Goal: Task Accomplishment & Management: Manage account settings

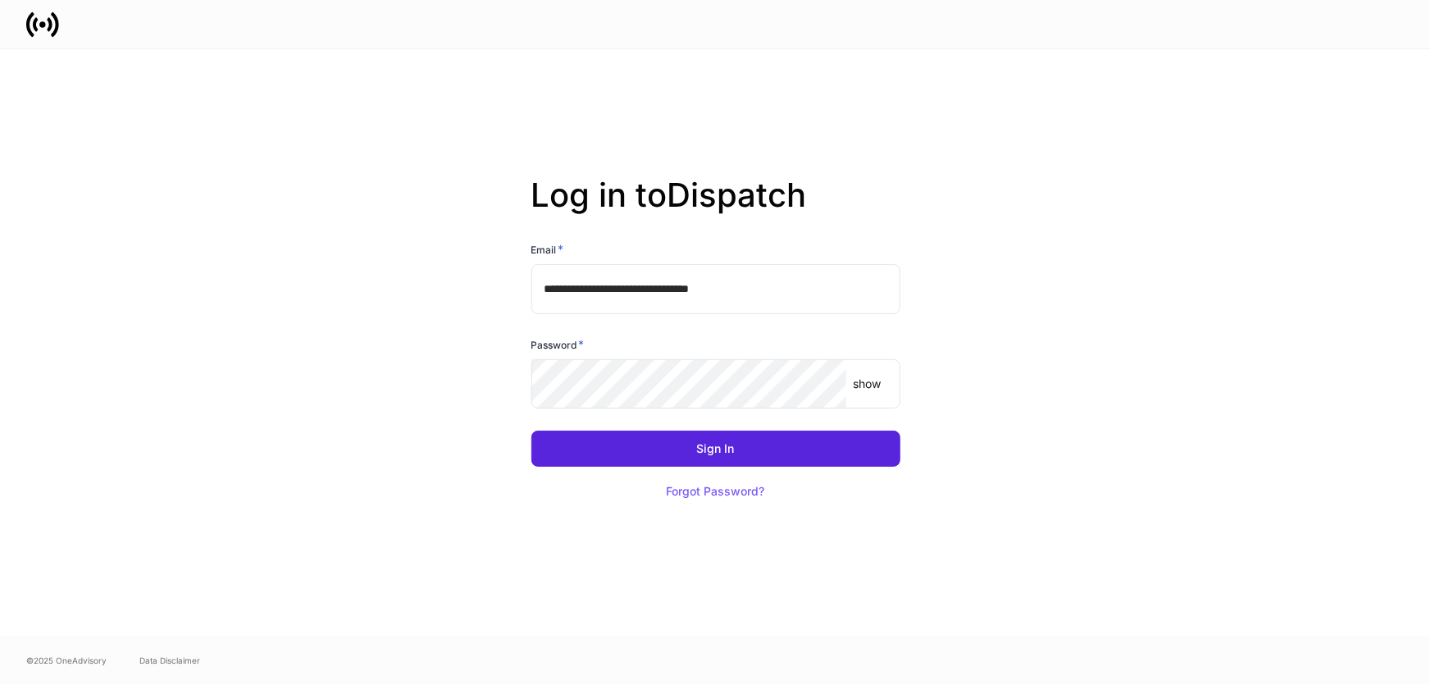
click at [844, 289] on input "**********" at bounding box center [715, 288] width 369 height 49
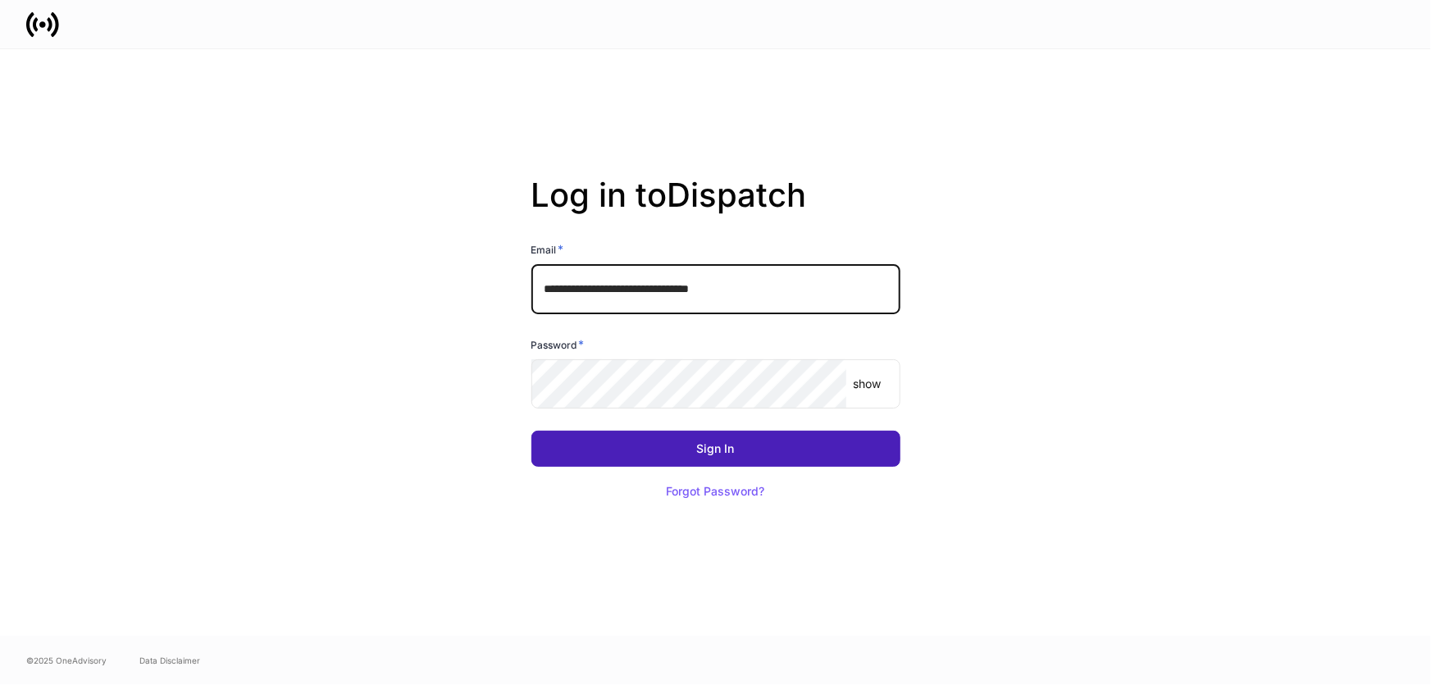
click at [766, 440] on button "Sign In" at bounding box center [715, 449] width 369 height 36
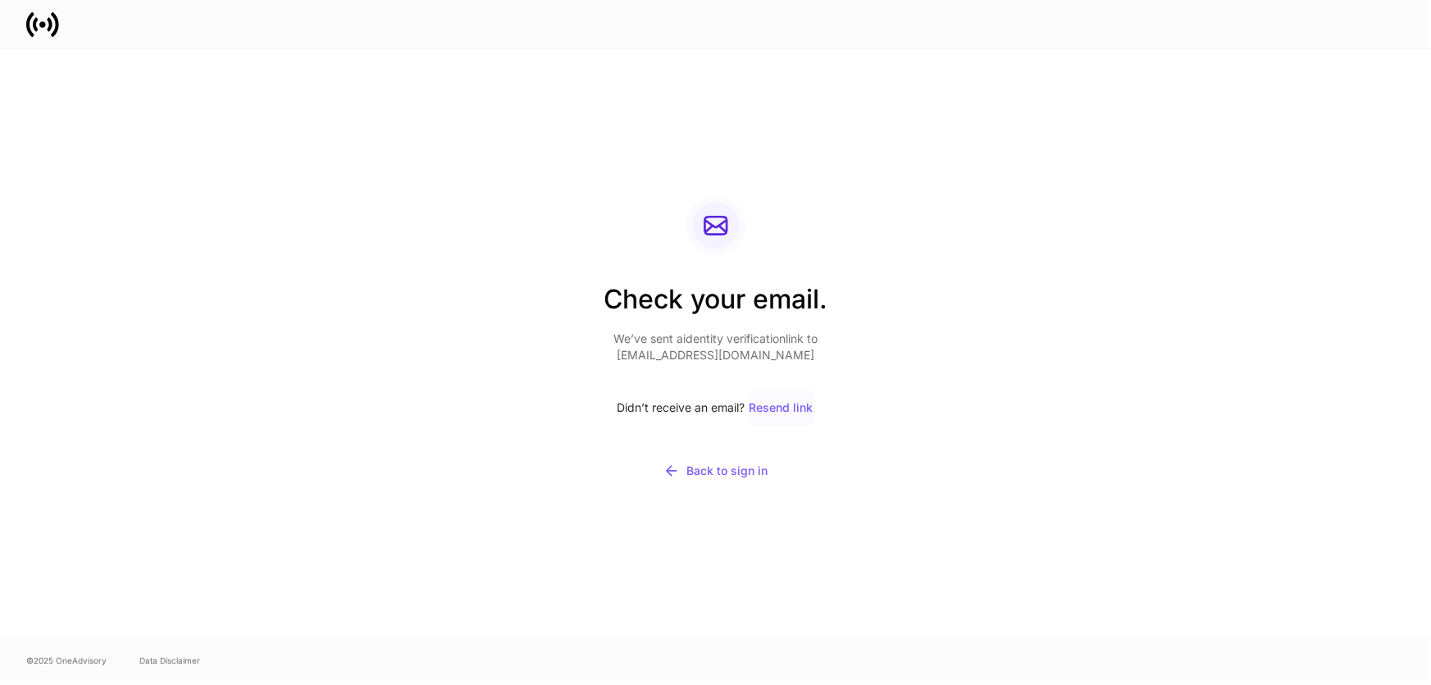
click at [796, 404] on div "Resend link" at bounding box center [782, 407] width 64 height 11
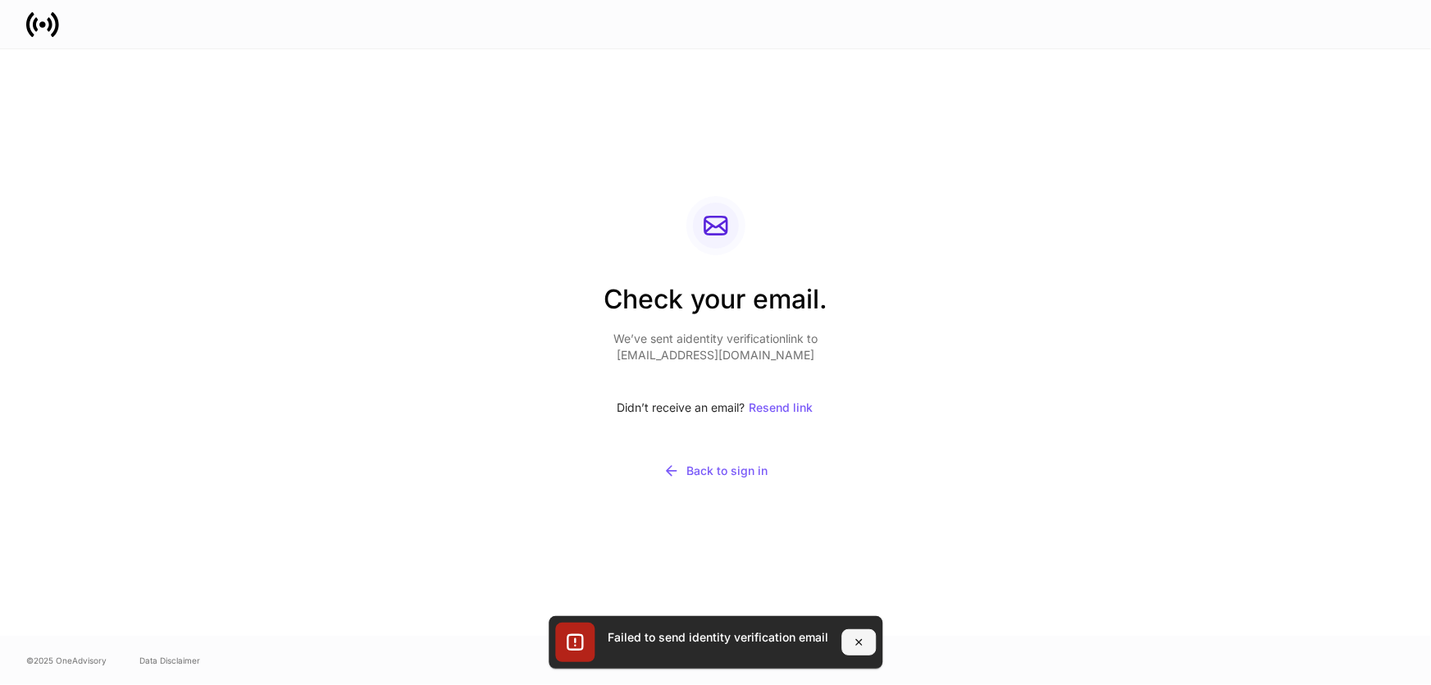
click at [858, 643] on icon "button" at bounding box center [859, 643] width 6 height 6
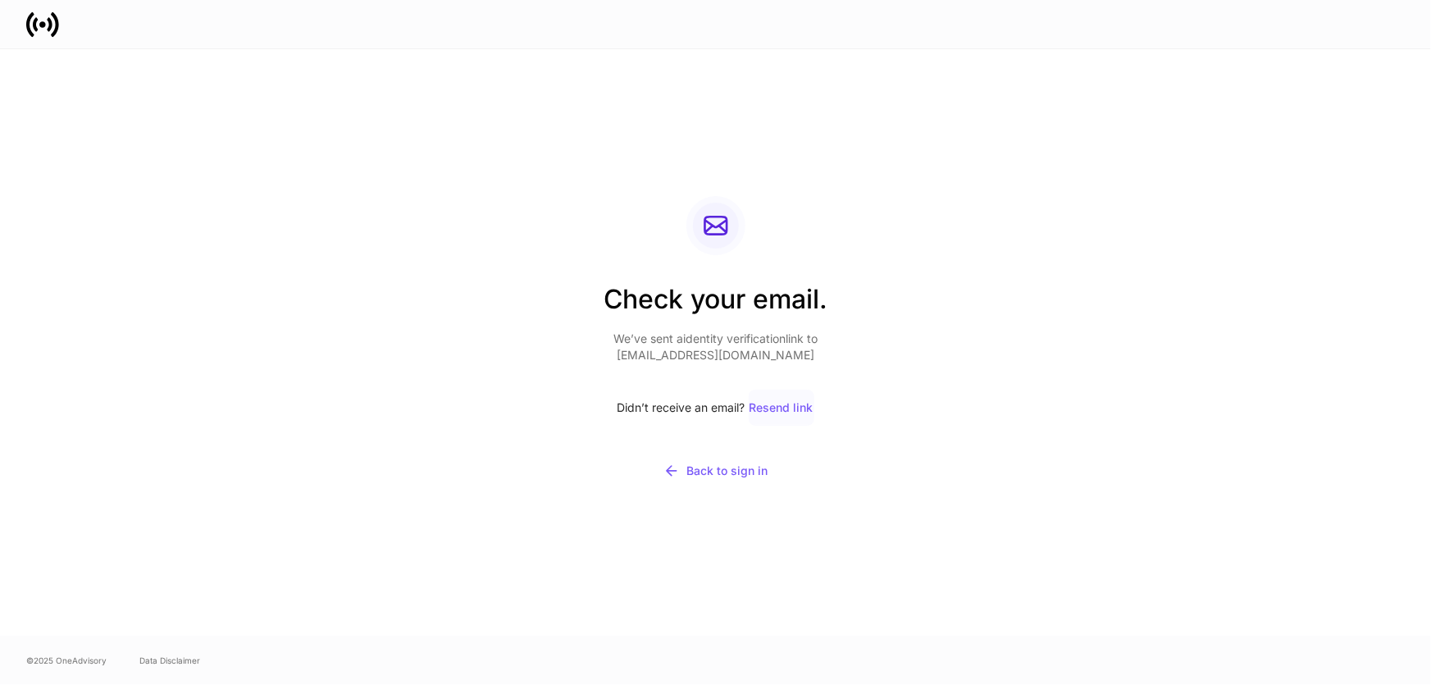
click at [786, 407] on div "Resend link" at bounding box center [782, 407] width 64 height 11
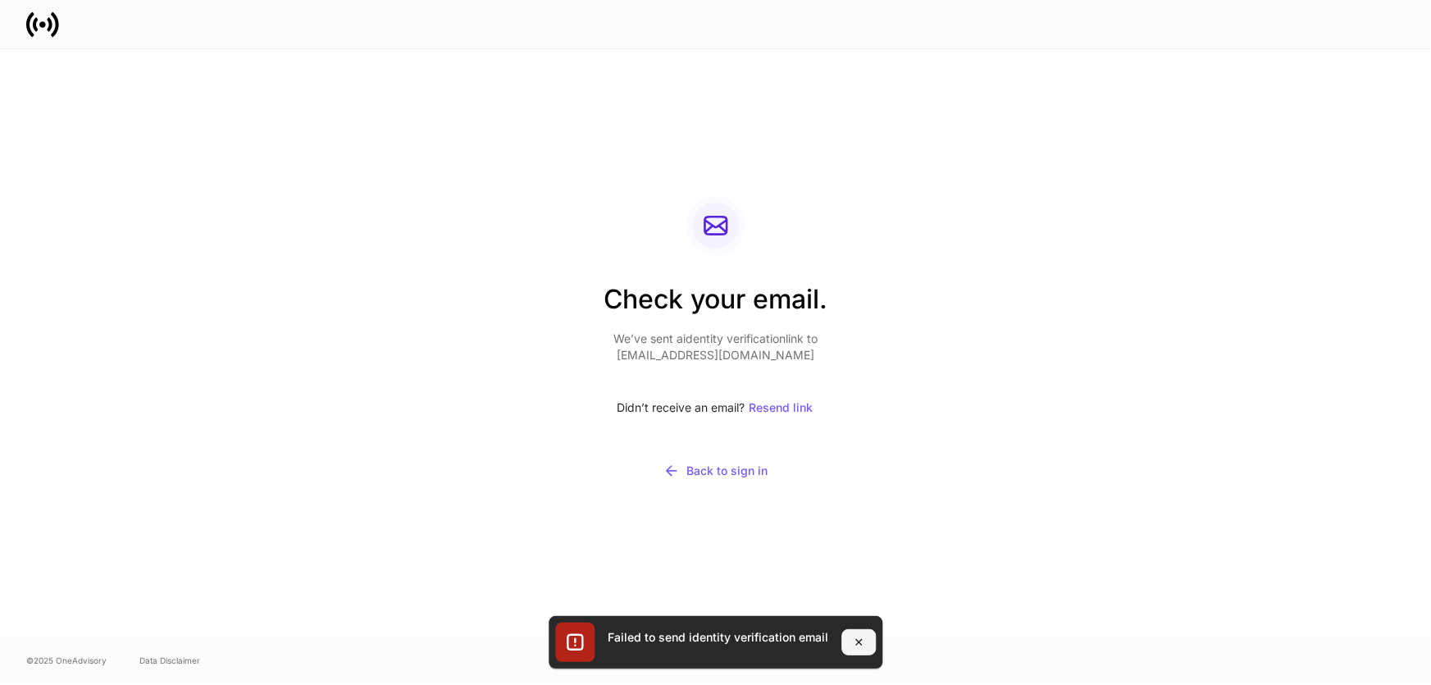
click at [864, 640] on button "button" at bounding box center [858, 642] width 34 height 26
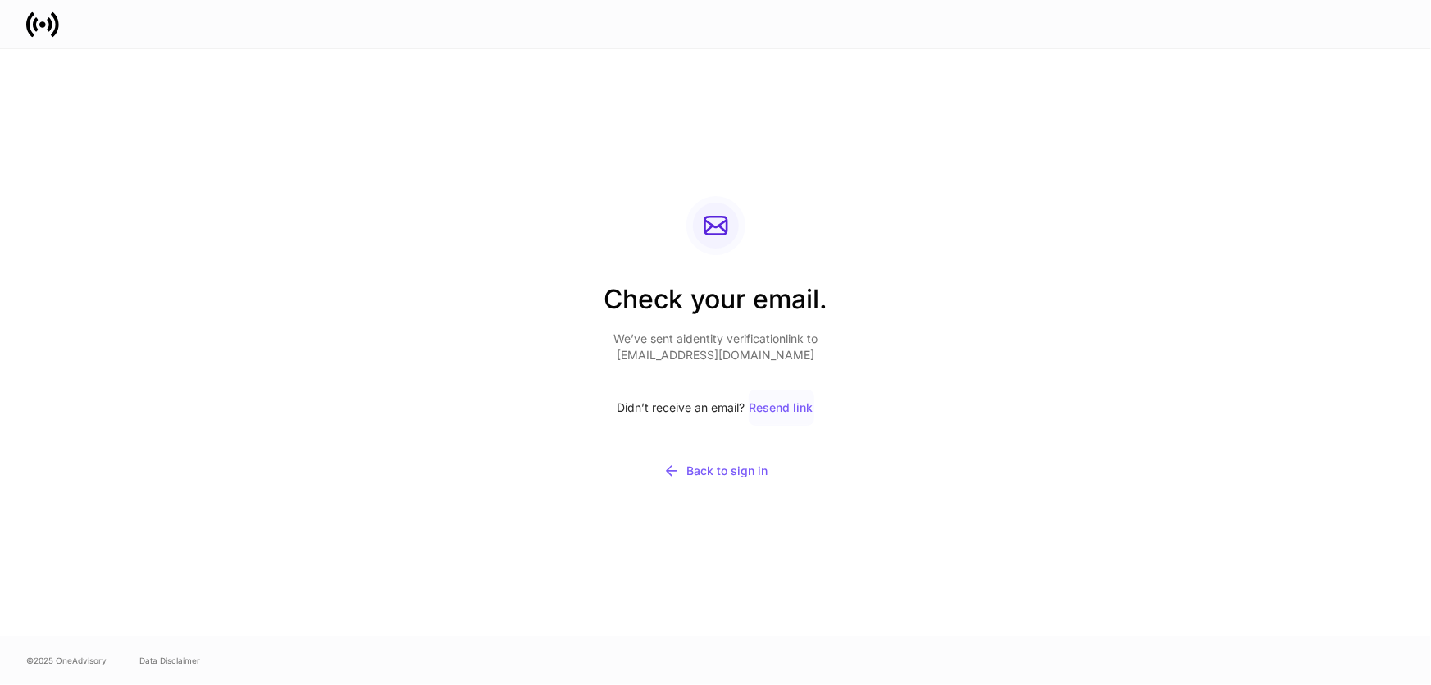
click at [796, 409] on div "Resend link" at bounding box center [782, 407] width 64 height 11
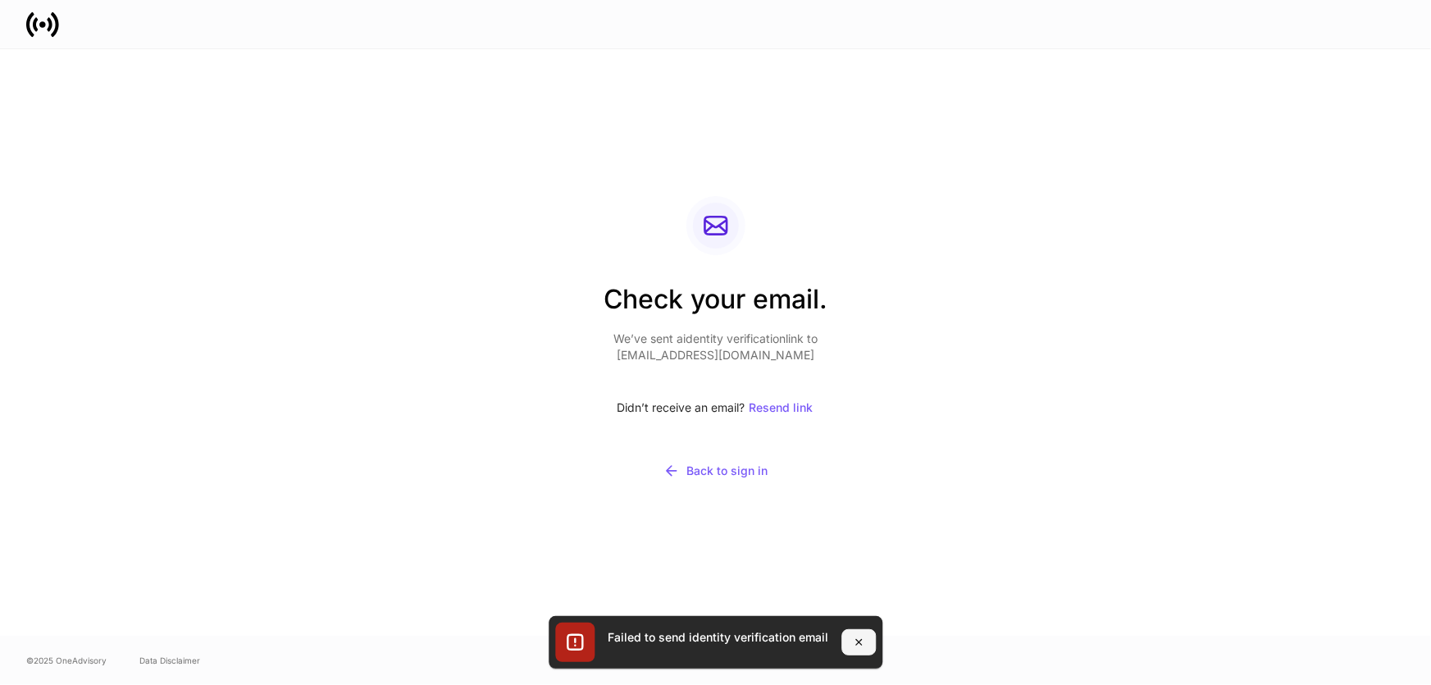
click at [857, 646] on icon "button" at bounding box center [858, 642] width 13 height 13
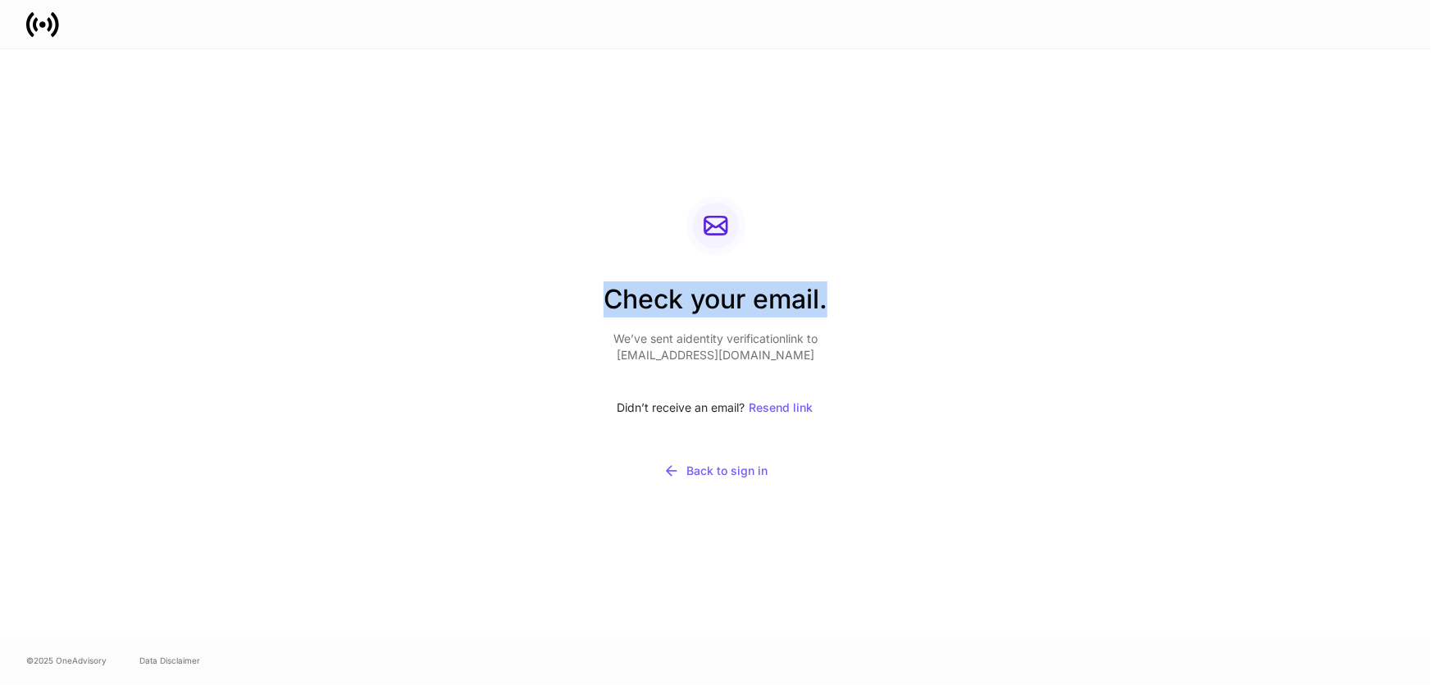
drag, startPoint x: 827, startPoint y: 302, endPoint x: 613, endPoint y: 308, distance: 213.3
click at [609, 308] on h2 "Check your email." at bounding box center [716, 305] width 224 height 49
click at [770, 304] on h2 "Check your email." at bounding box center [716, 305] width 224 height 49
click at [778, 405] on div "Resend link" at bounding box center [782, 407] width 64 height 11
click at [778, 404] on div "Resend link" at bounding box center [782, 407] width 64 height 11
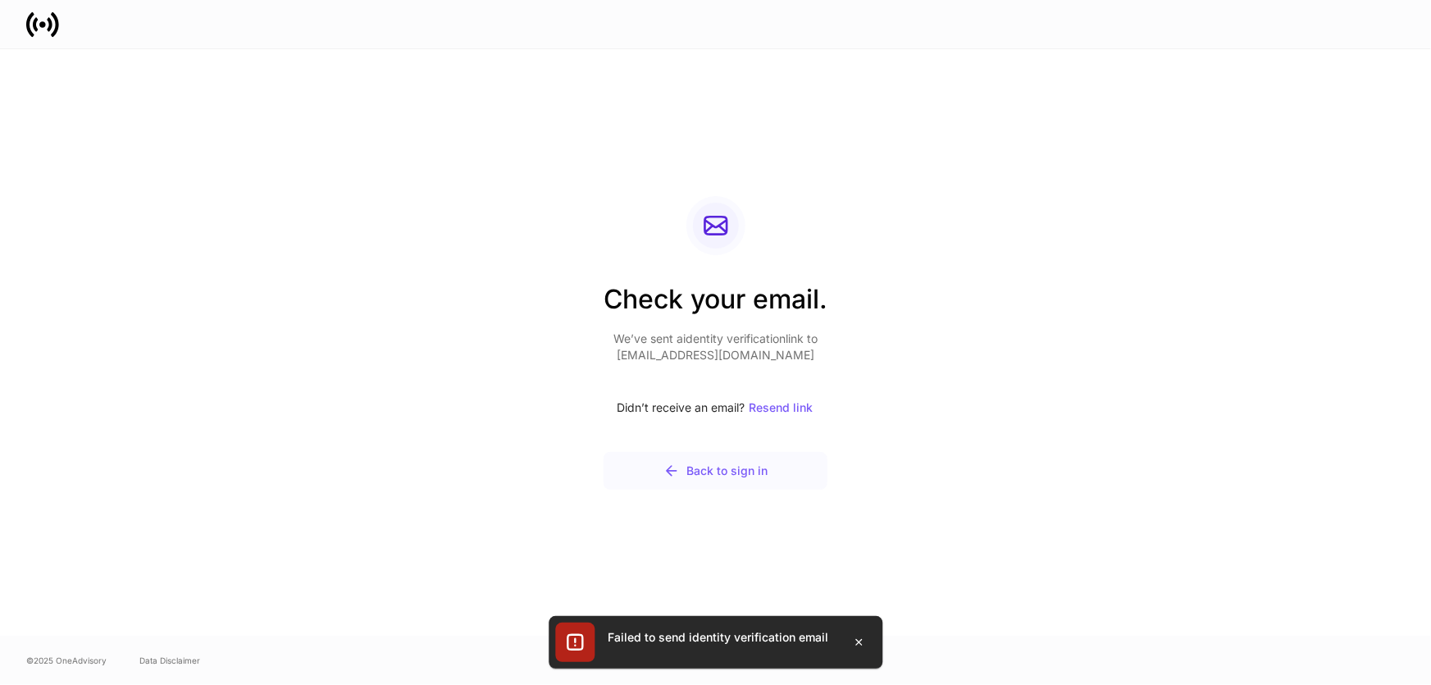
click at [713, 456] on button "Back to sign in" at bounding box center [716, 471] width 224 height 38
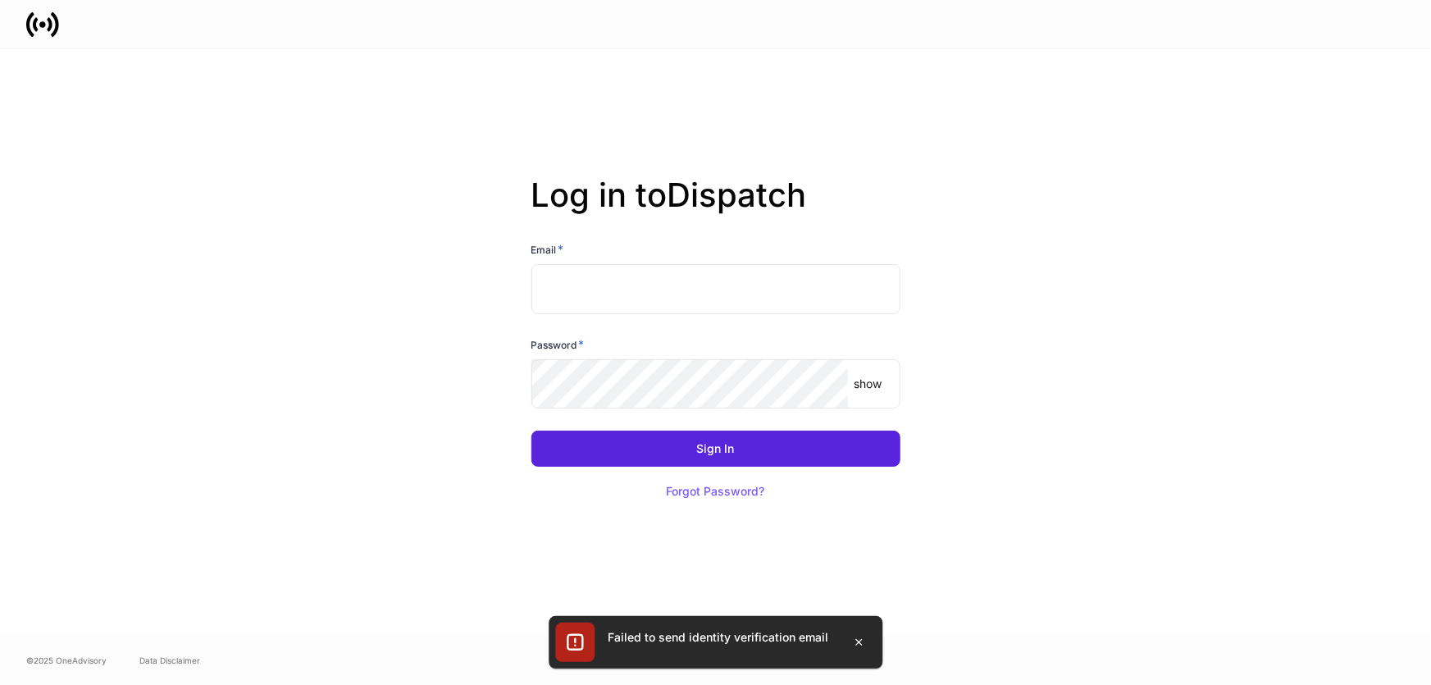
type input "**********"
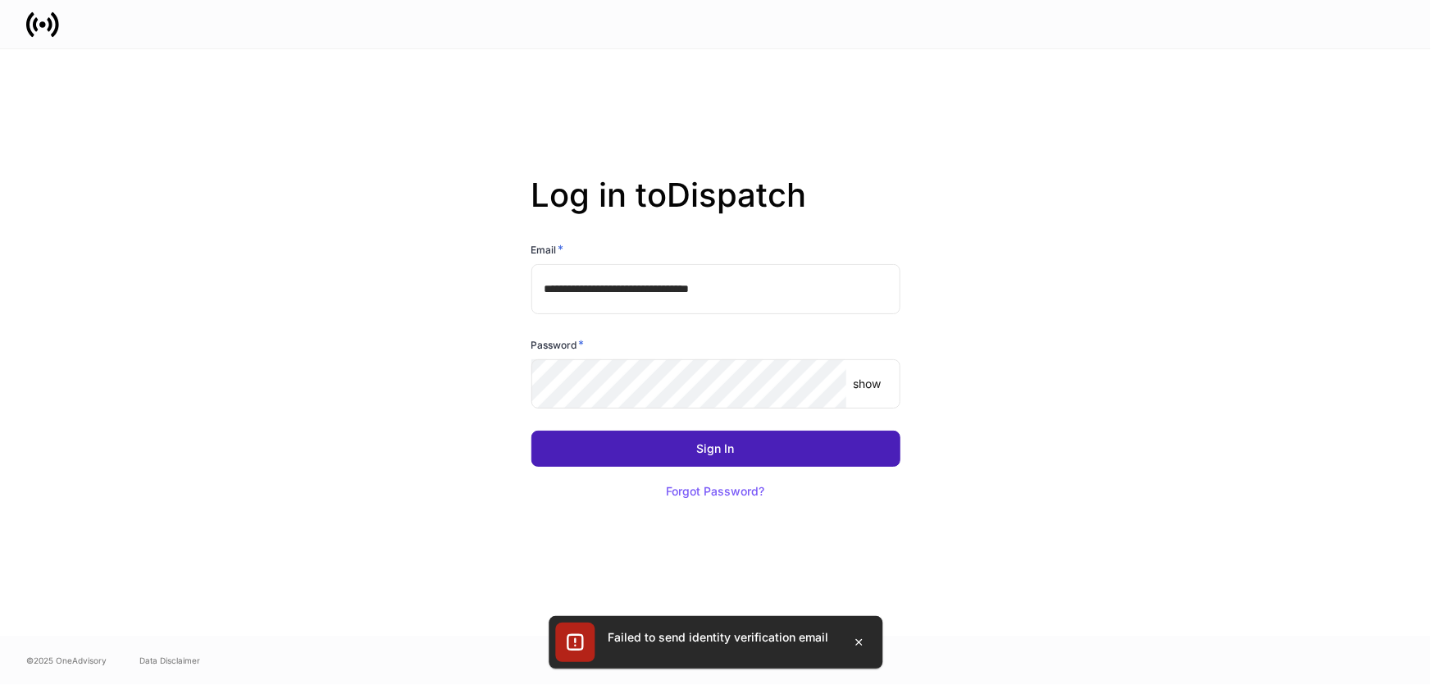
click at [729, 452] on div "Sign In" at bounding box center [716, 448] width 38 height 11
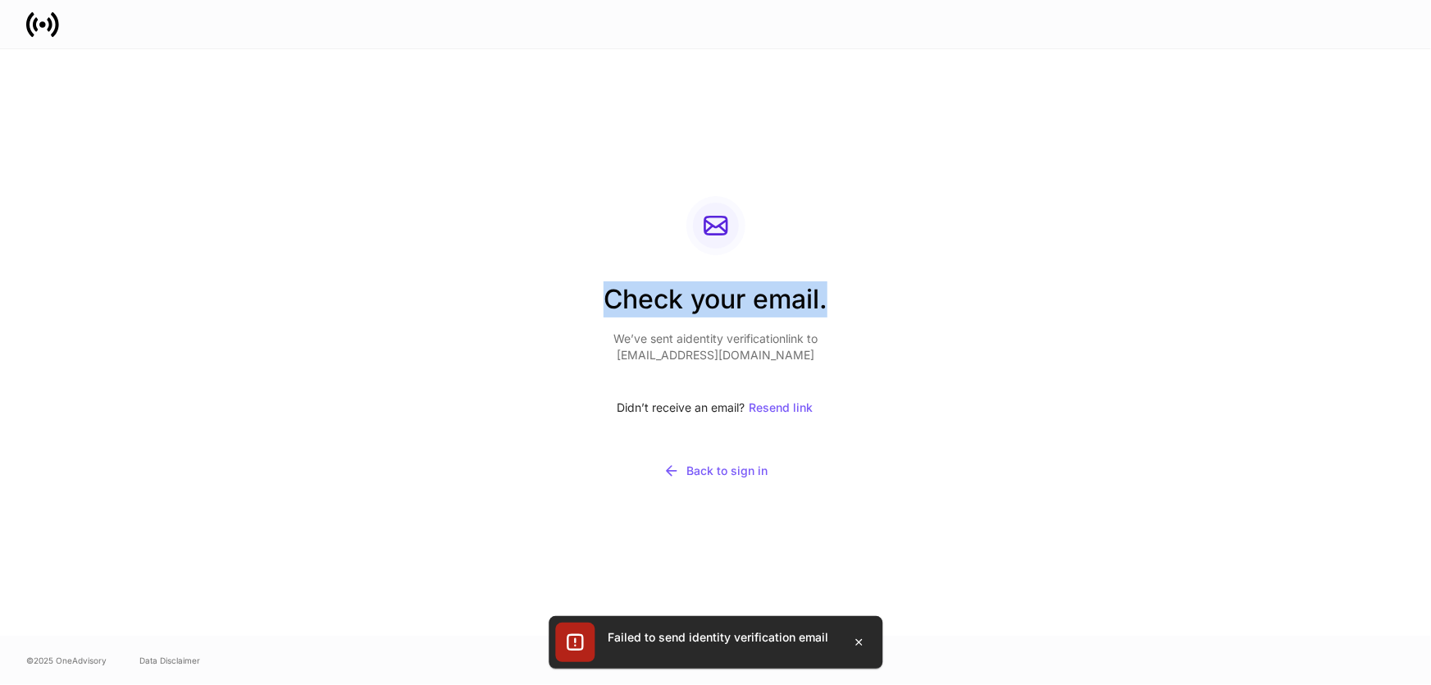
drag, startPoint x: 611, startPoint y: 301, endPoint x: 845, endPoint y: 322, distance: 235.5
click at [828, 303] on div "Check your email. We’ve sent a identity verification link to Jortiz+Centeras@sa…" at bounding box center [715, 342] width 879 height 586
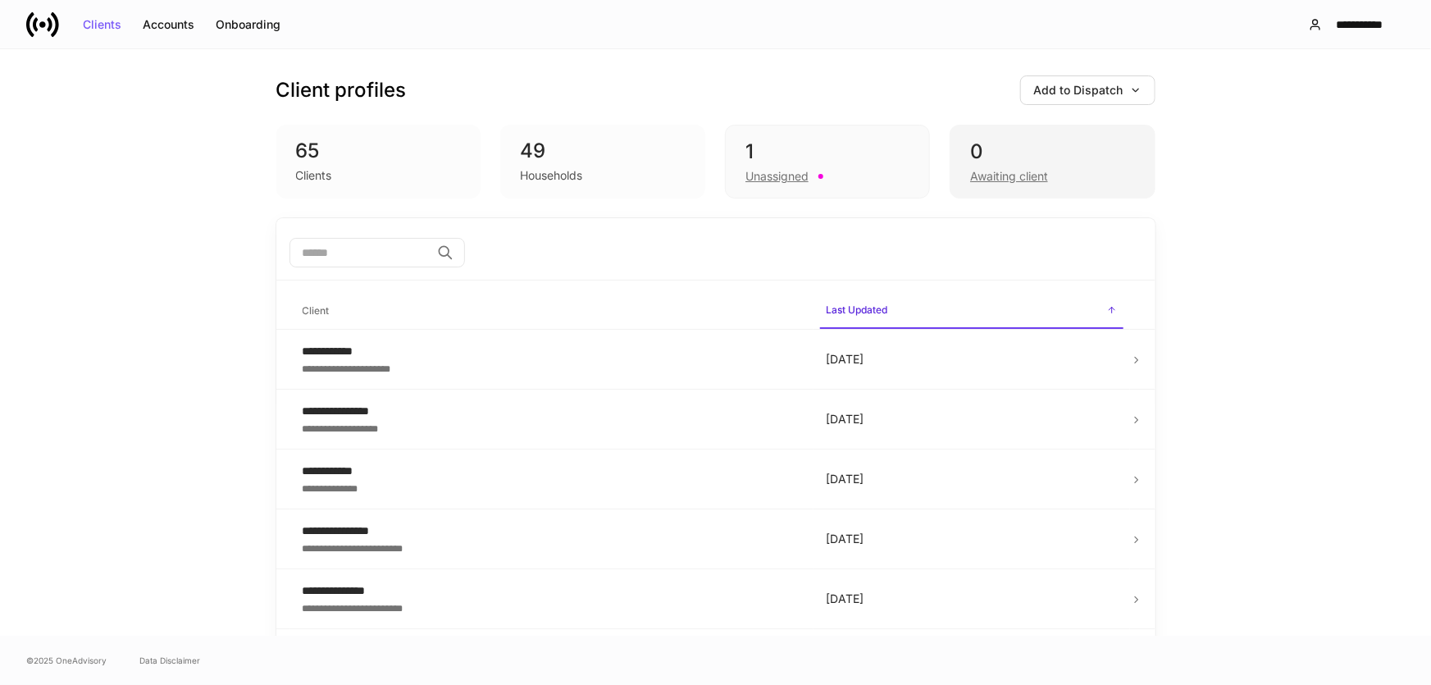
click at [978, 171] on div "Awaiting client" at bounding box center [1009, 176] width 78 height 16
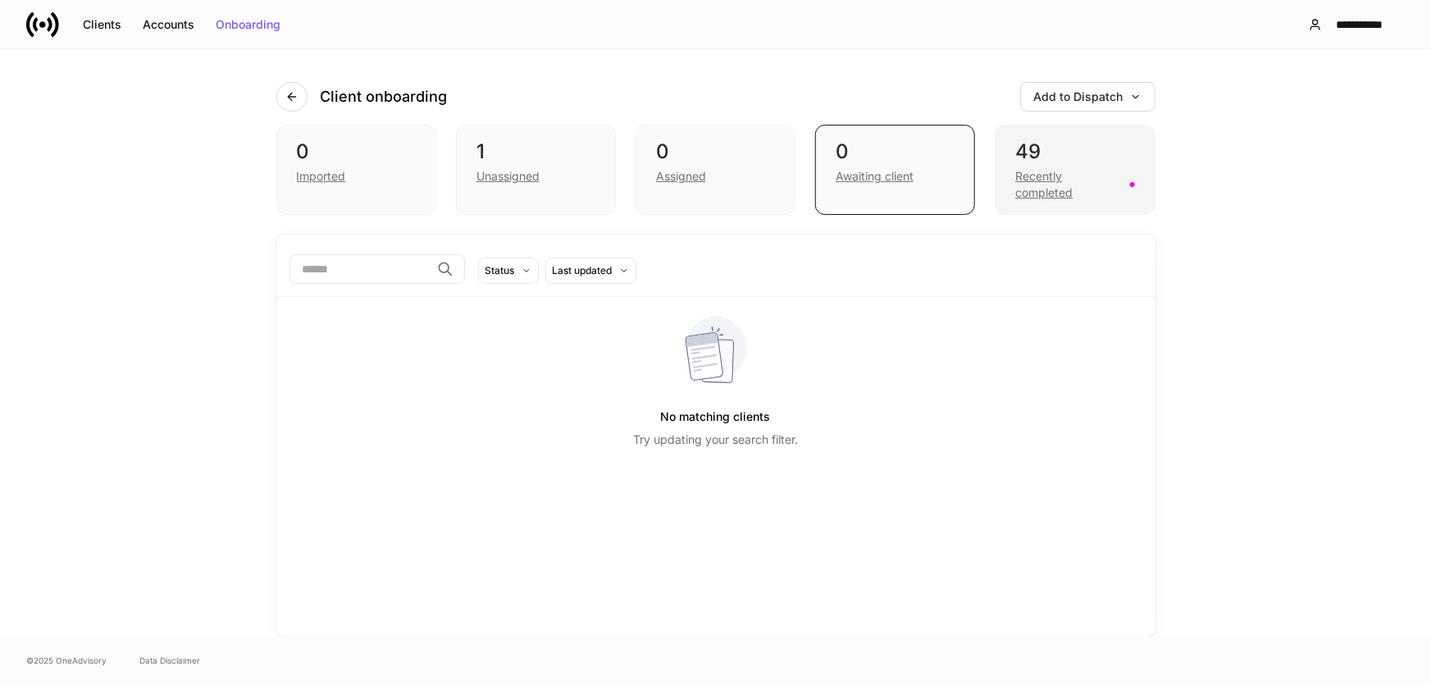
click at [1106, 191] on div "Recently completed" at bounding box center [1067, 184] width 104 height 33
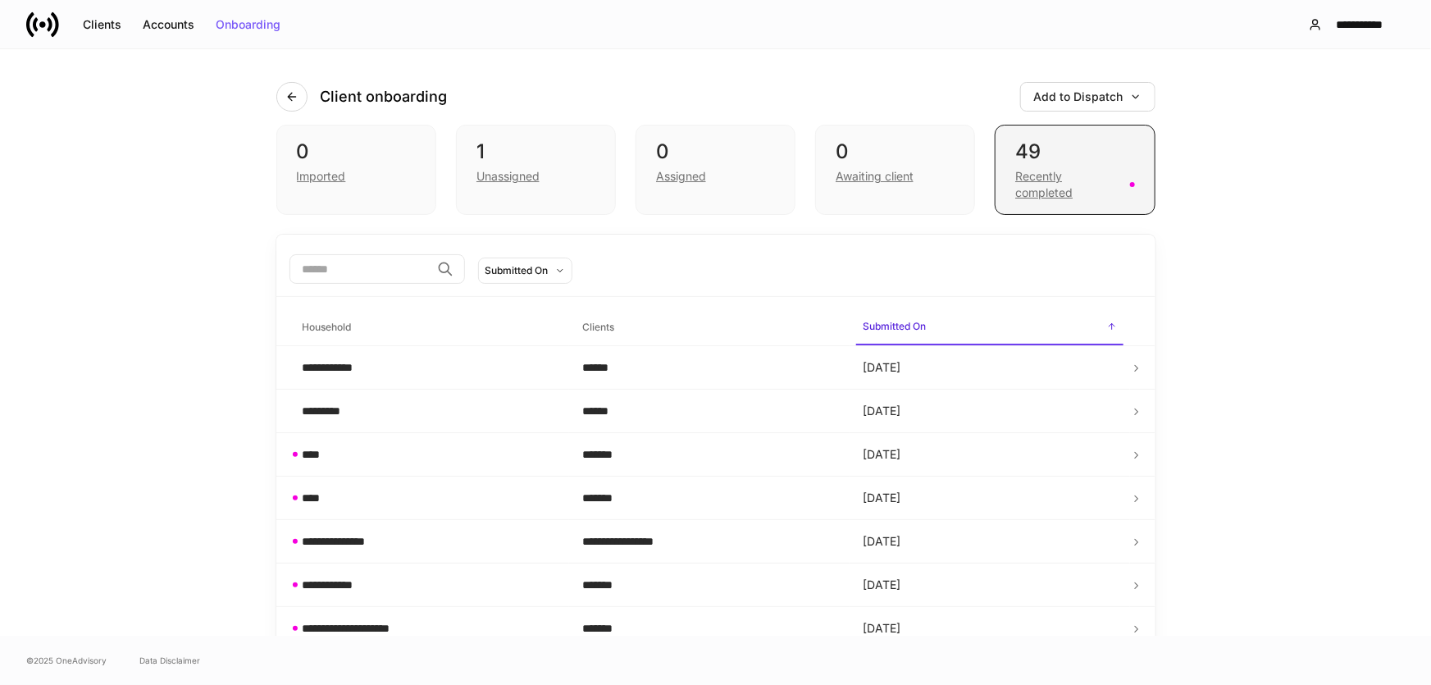
drag, startPoint x: 1055, startPoint y: 172, endPoint x: 1060, endPoint y: 185, distance: 14.3
click at [1055, 173] on div "Recently completed" at bounding box center [1067, 184] width 104 height 33
click at [1077, 189] on div "Recently completed" at bounding box center [1067, 184] width 104 height 33
click at [1035, 189] on div "Recently completed" at bounding box center [1067, 184] width 104 height 33
click at [1019, 189] on div "Recently completed" at bounding box center [1067, 184] width 104 height 33
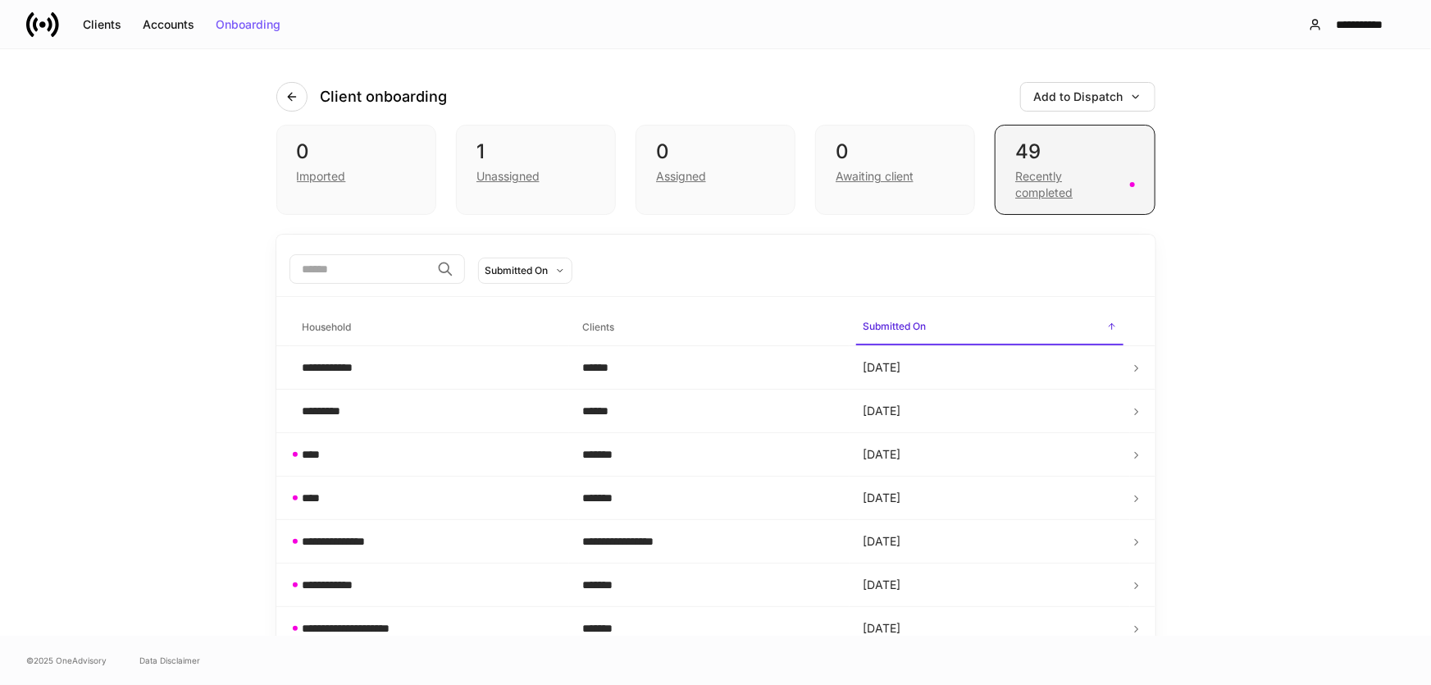
click at [1073, 181] on div "Recently completed" at bounding box center [1067, 184] width 104 height 33
click at [1119, 193] on div "Recently completed" at bounding box center [1074, 183] width 119 height 36
click at [1045, 183] on div "Recently completed" at bounding box center [1067, 184] width 104 height 33
click at [1089, 171] on div "Recently completed" at bounding box center [1067, 184] width 104 height 33
click at [1057, 176] on div "Recently completed" at bounding box center [1067, 184] width 104 height 33
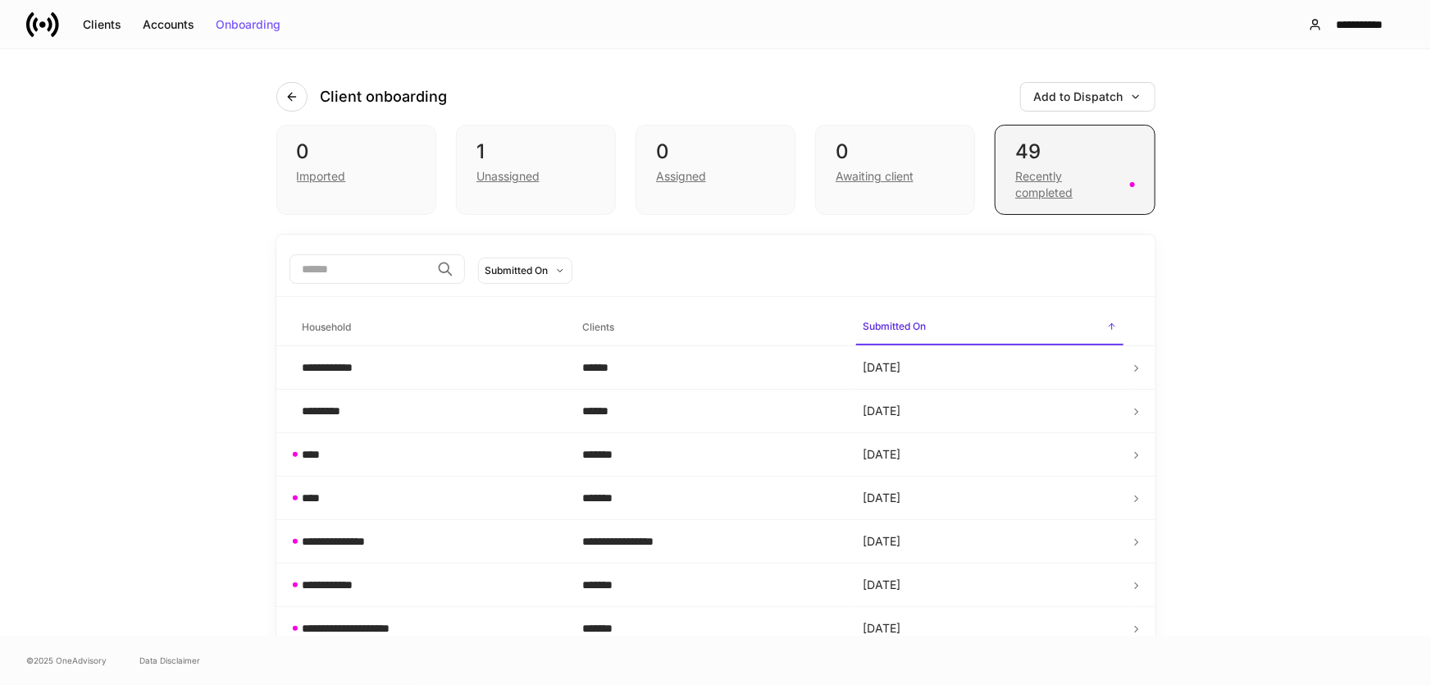
click at [1089, 173] on div "Recently completed" at bounding box center [1067, 184] width 104 height 33
click at [59, 25] on link at bounding box center [49, 24] width 46 height 33
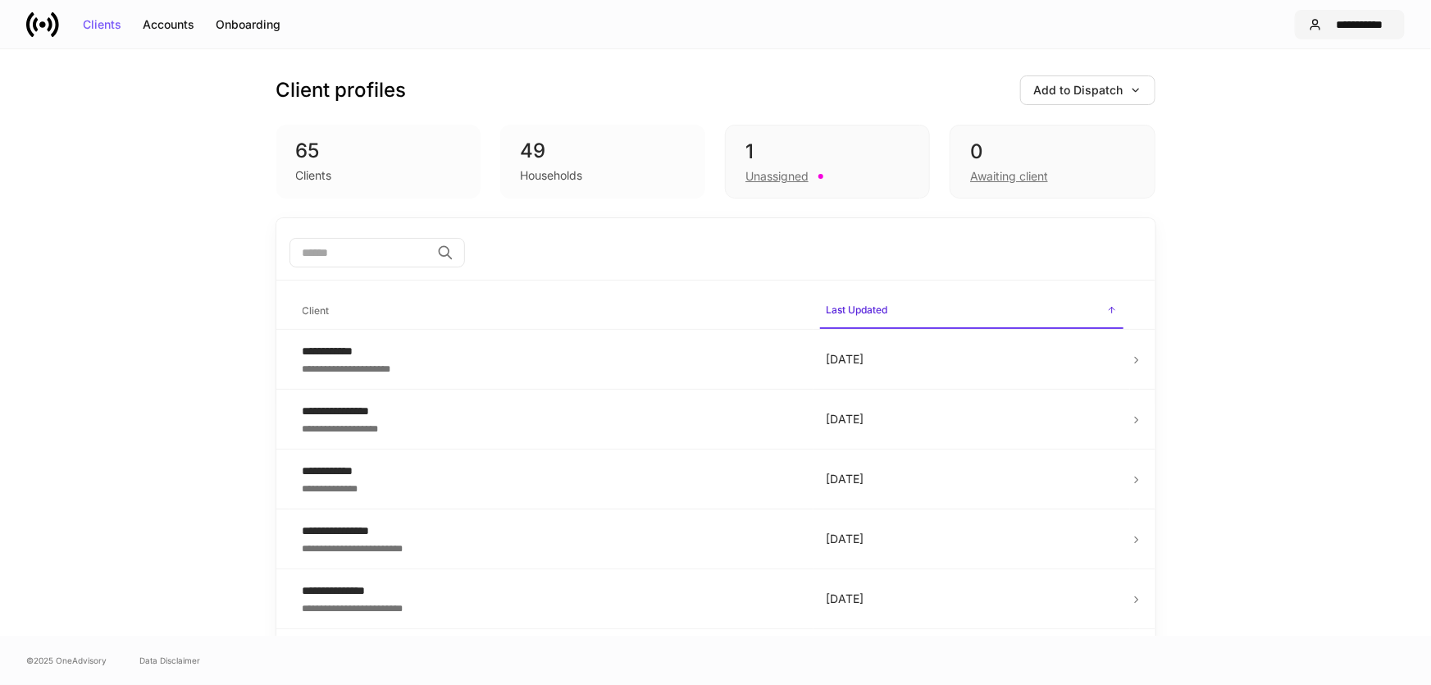
click at [1363, 23] on div "**********" at bounding box center [1360, 24] width 62 height 11
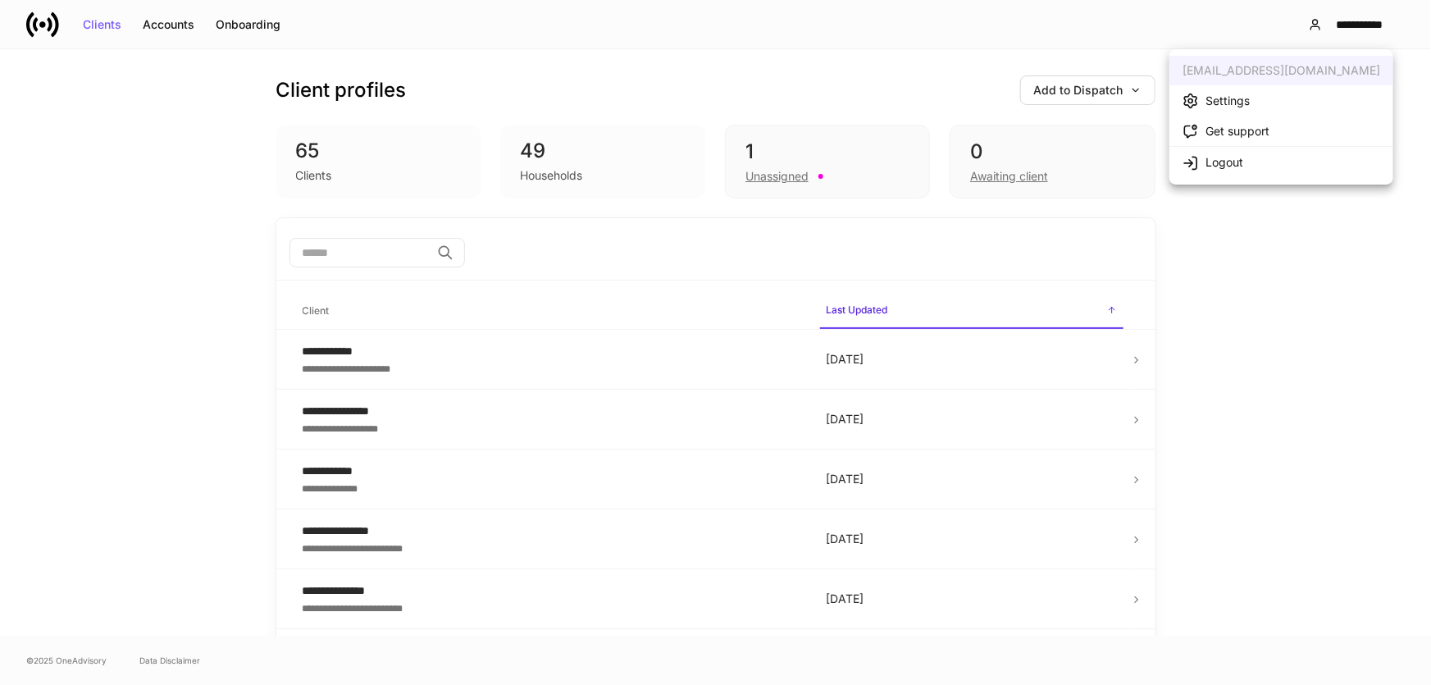
click at [1271, 161] on li "Logout" at bounding box center [1281, 161] width 224 height 31
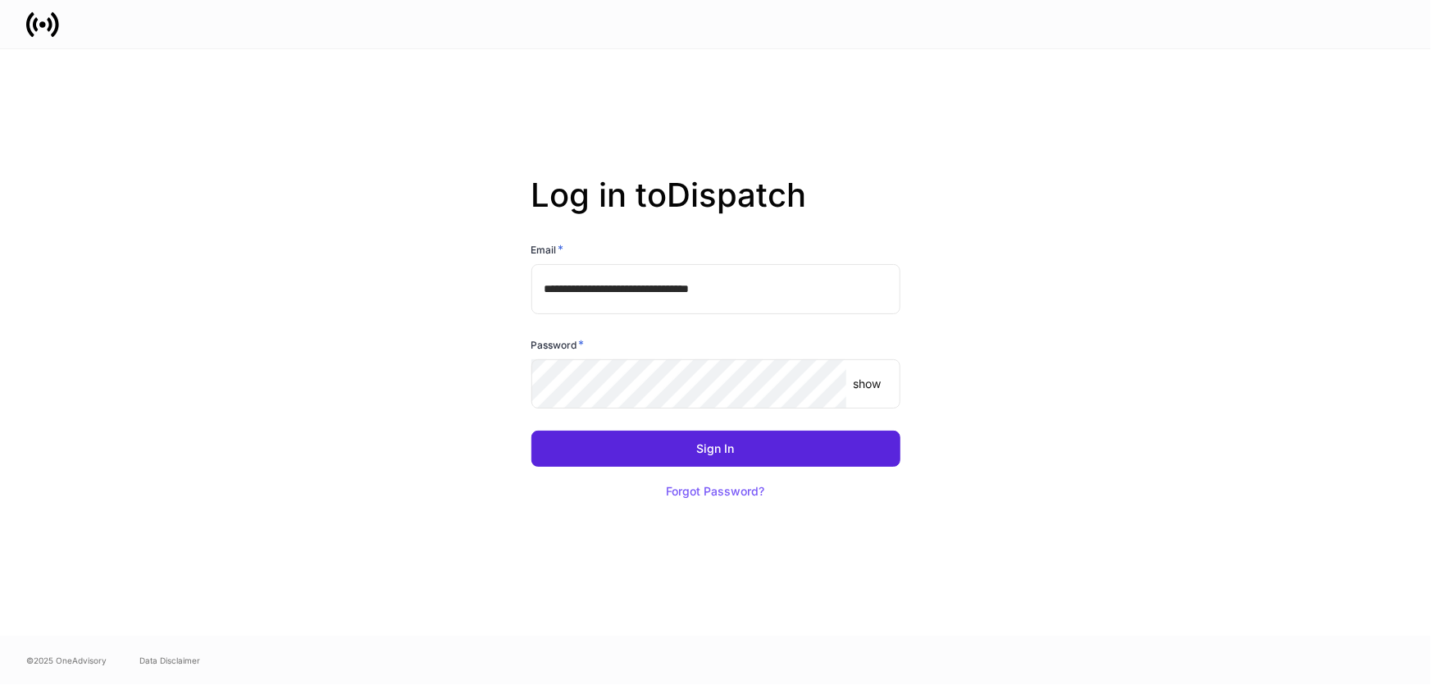
click at [789, 294] on input "**********" at bounding box center [715, 288] width 369 height 49
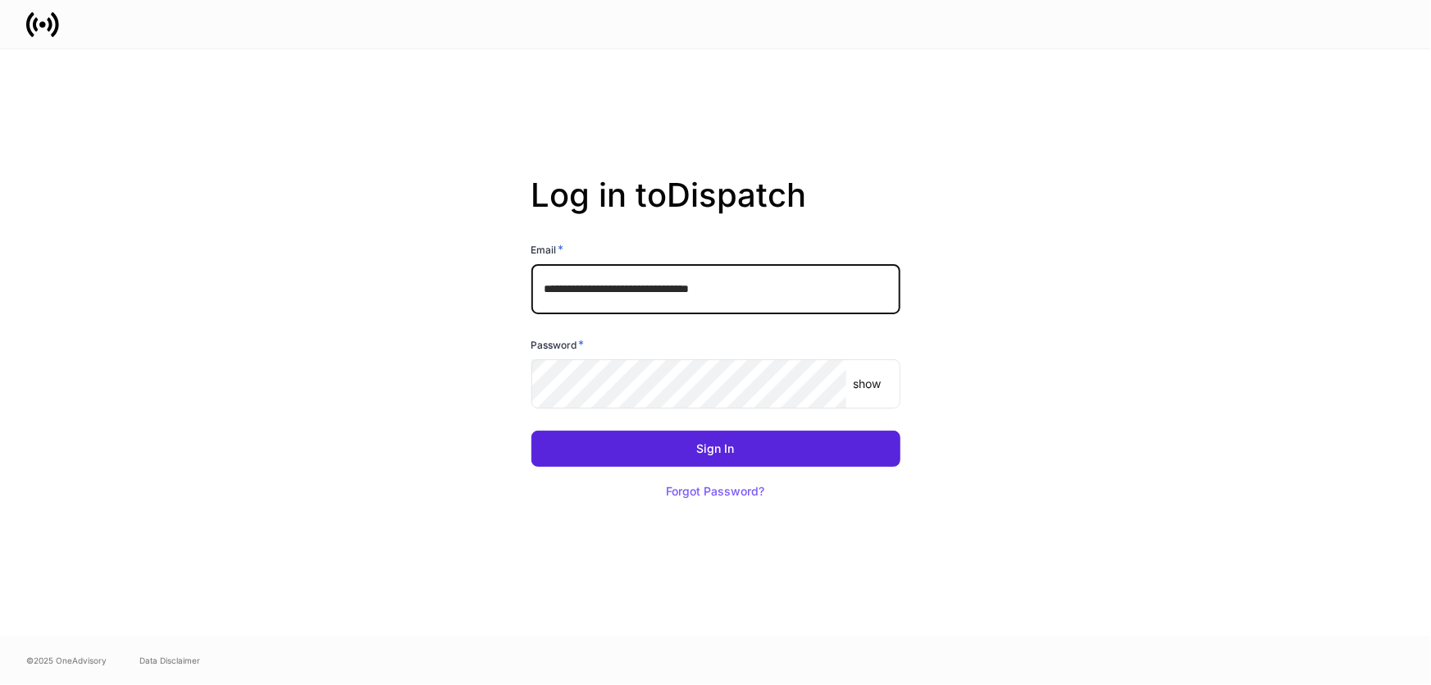
type input "**********"
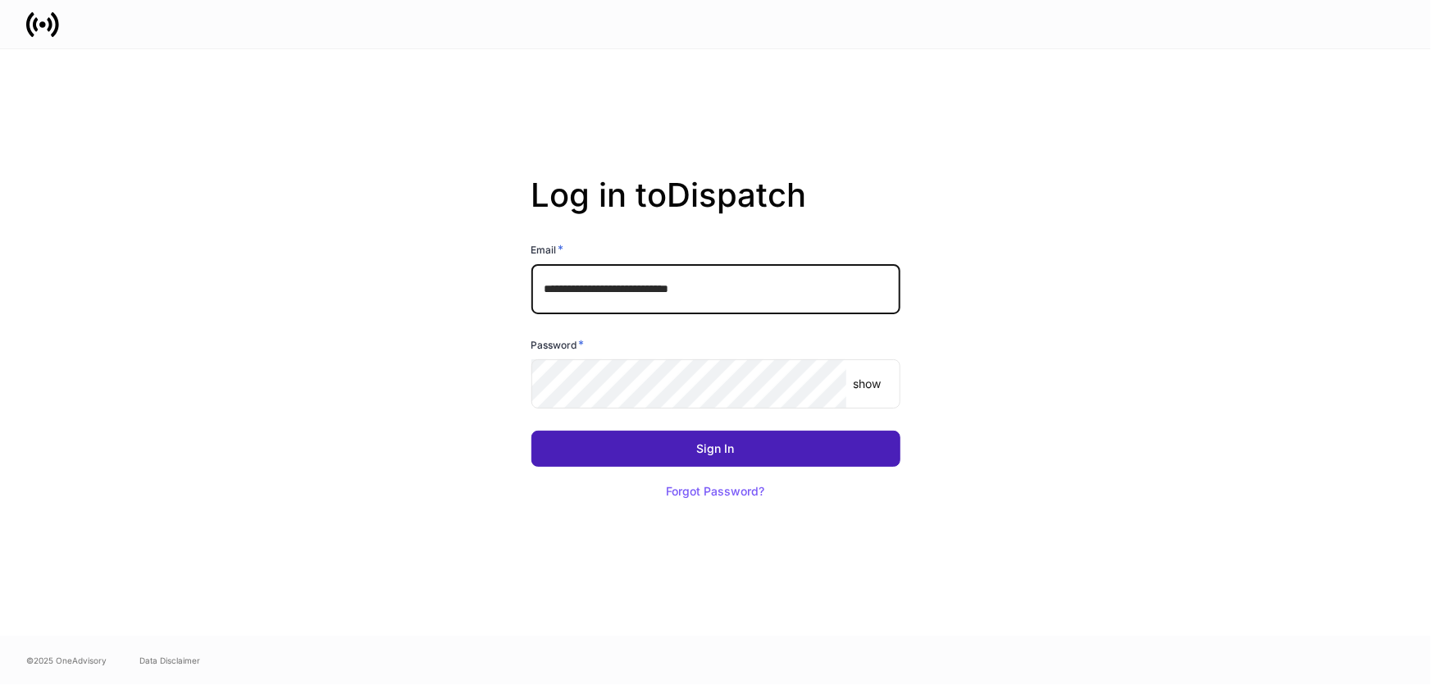
click at [741, 444] on button "Sign In" at bounding box center [715, 449] width 369 height 36
